Goal: Navigation & Orientation: Find specific page/section

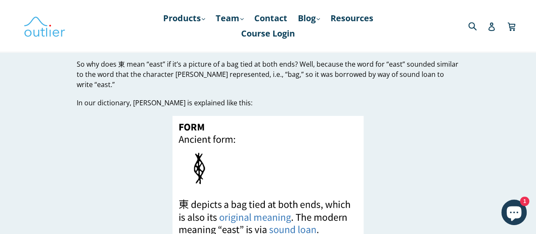
scroll to position [1314, 0]
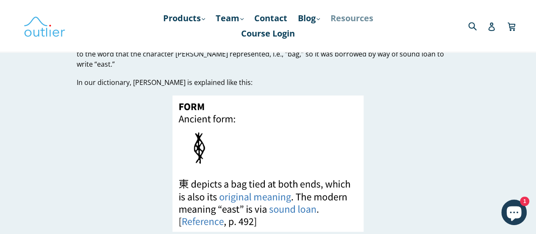
click at [359, 16] on link "Resources" at bounding box center [351, 18] width 51 height 15
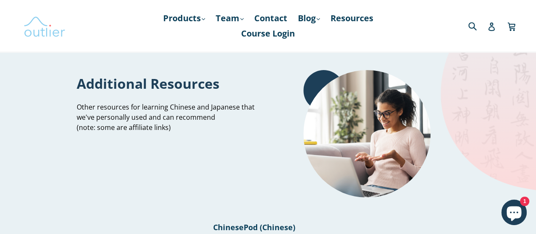
click at [47, 30] on img at bounding box center [44, 26] width 42 height 25
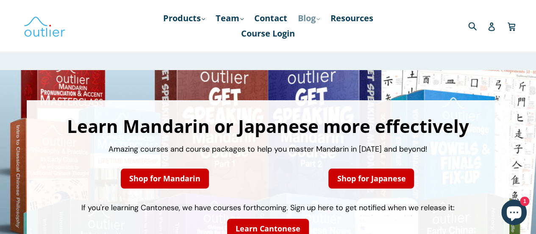
click at [309, 19] on link "Blog .cls-1{fill:#231f20} expand" at bounding box center [309, 18] width 31 height 15
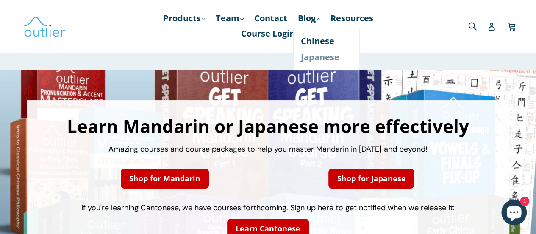
click at [328, 56] on link "Japanese" at bounding box center [326, 57] width 51 height 16
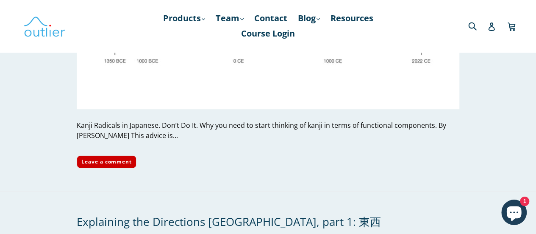
scroll to position [212, 0]
